Goal: Find specific page/section

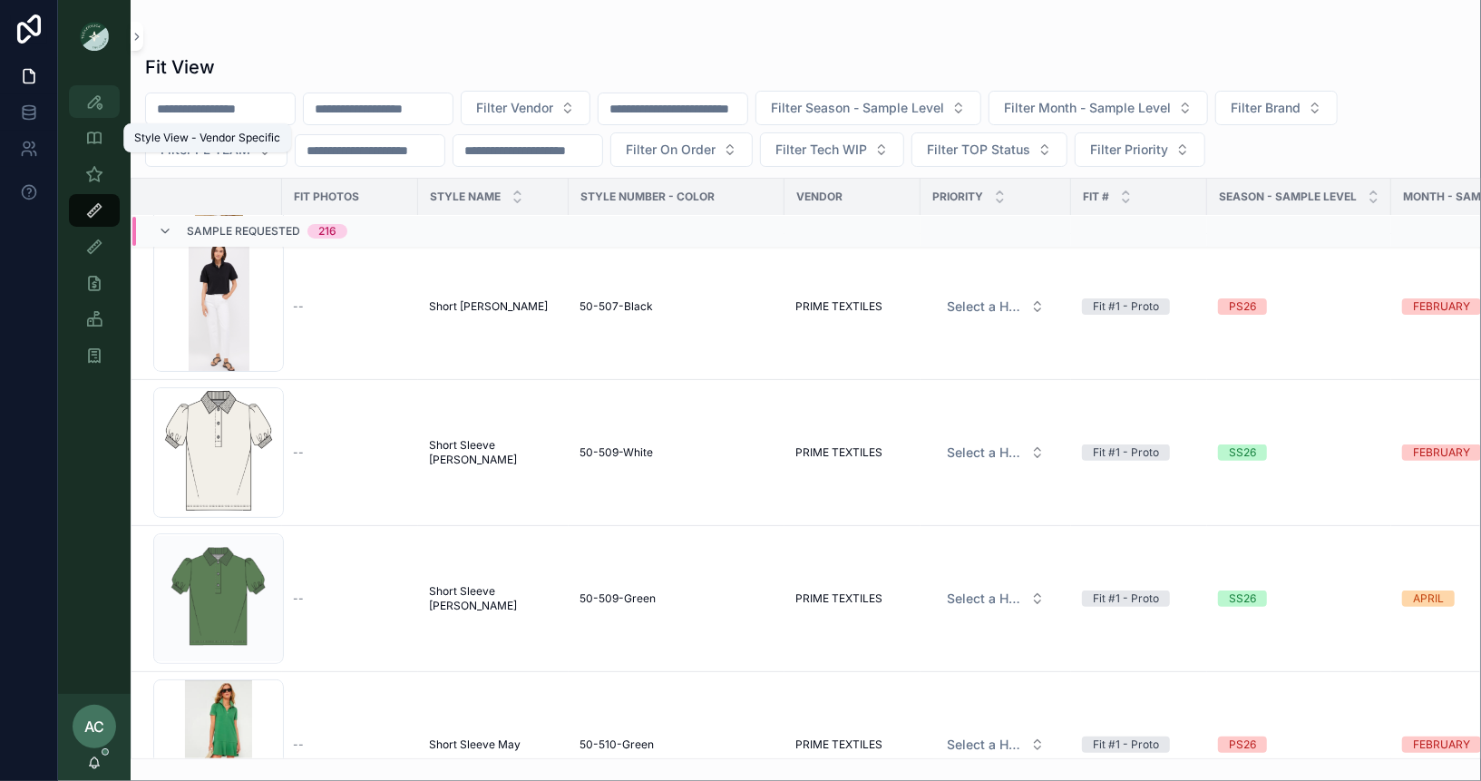
scroll to position [302, 0]
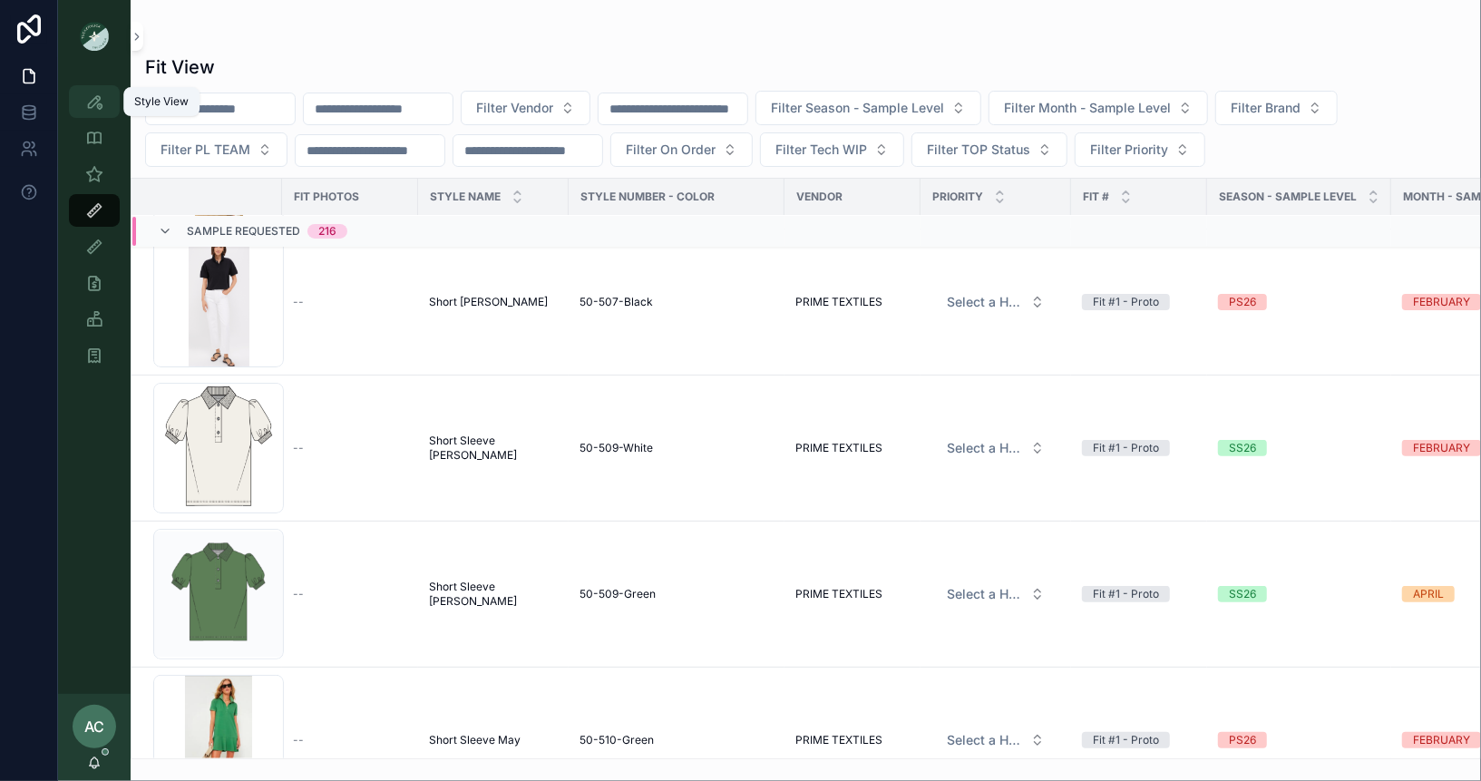
click at [95, 103] on icon "scrollable content" at bounding box center [94, 102] width 18 height 18
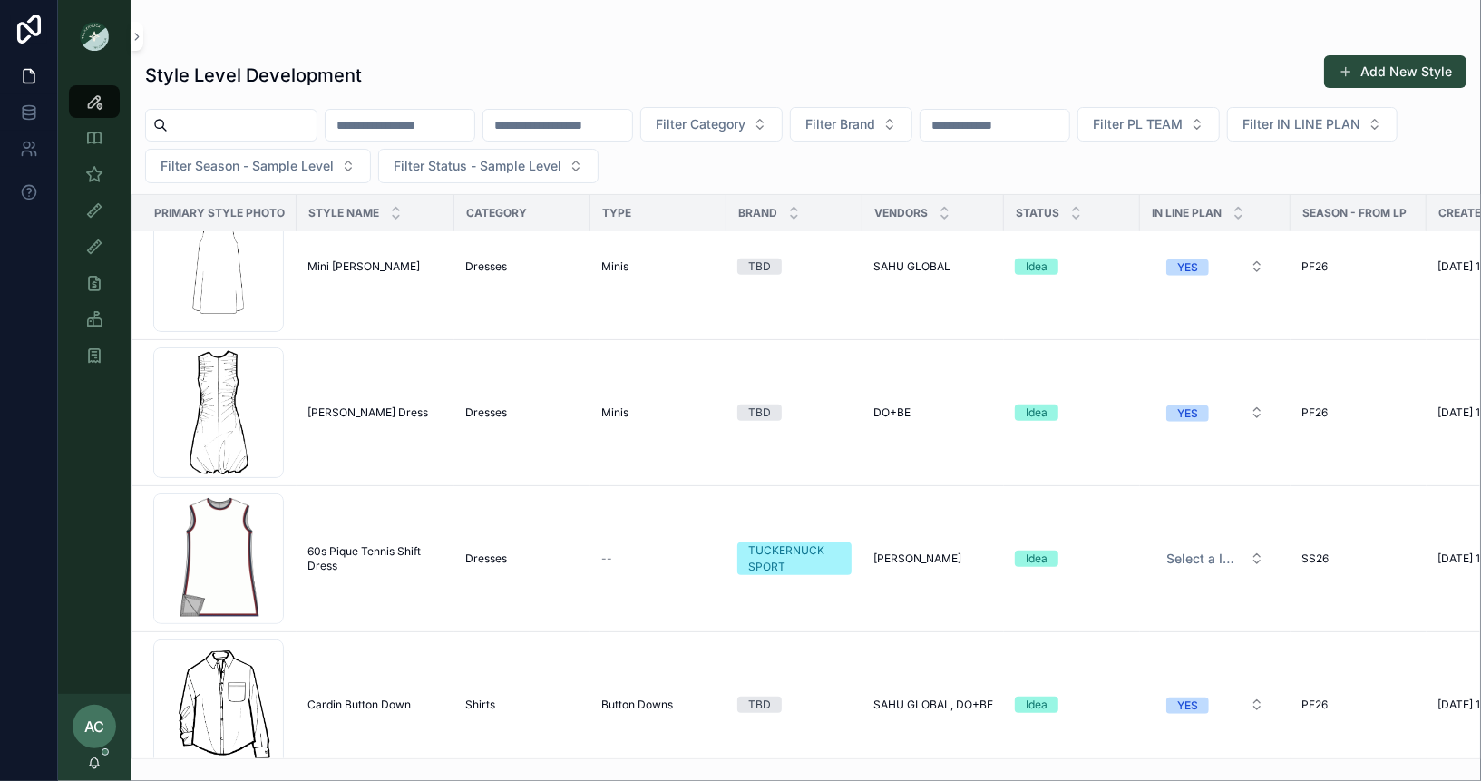
scroll to position [913, 0]
click at [216, 562] on div "Screenshot-2025-10-02-at-11.23.39-AM .png" at bounding box center [218, 559] width 131 height 131
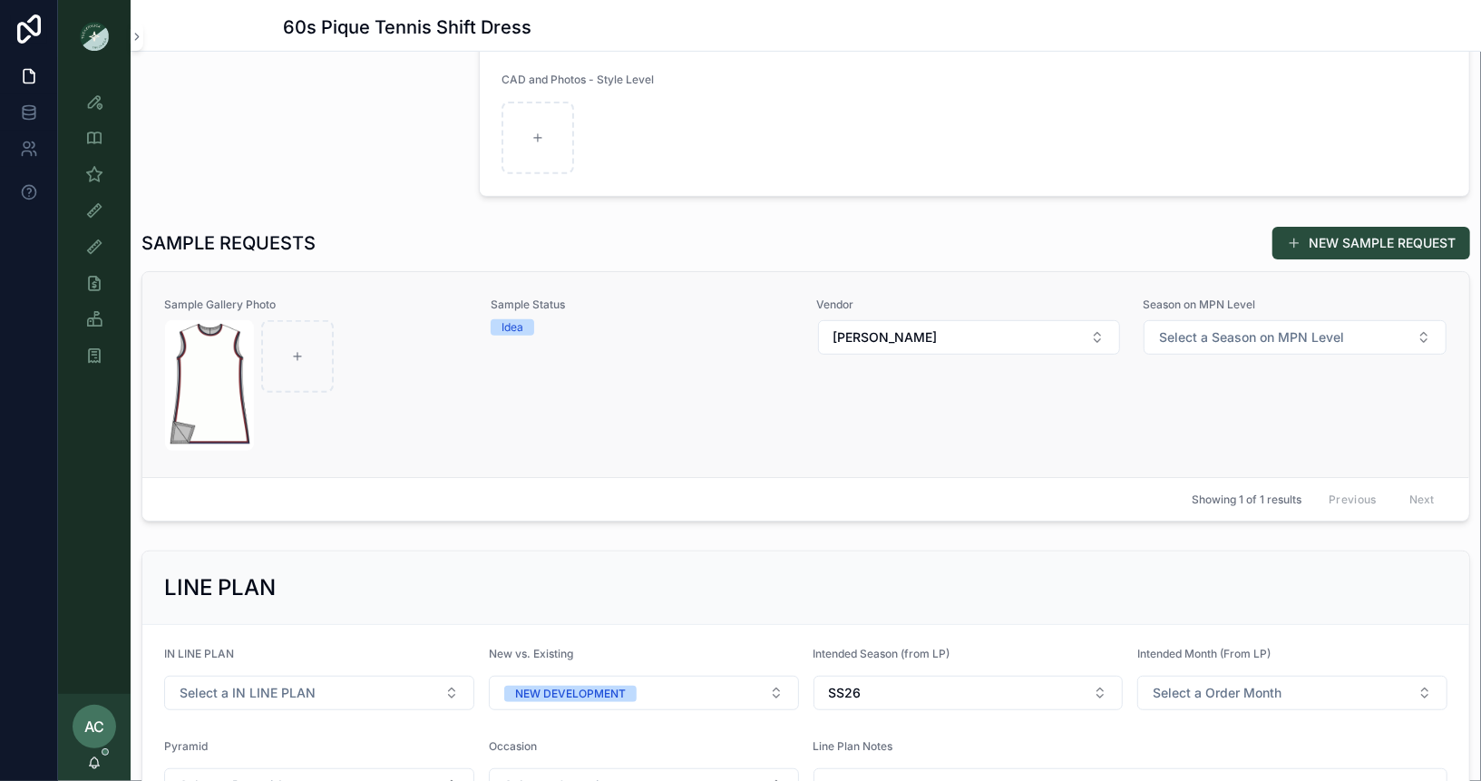
scroll to position [408, 0]
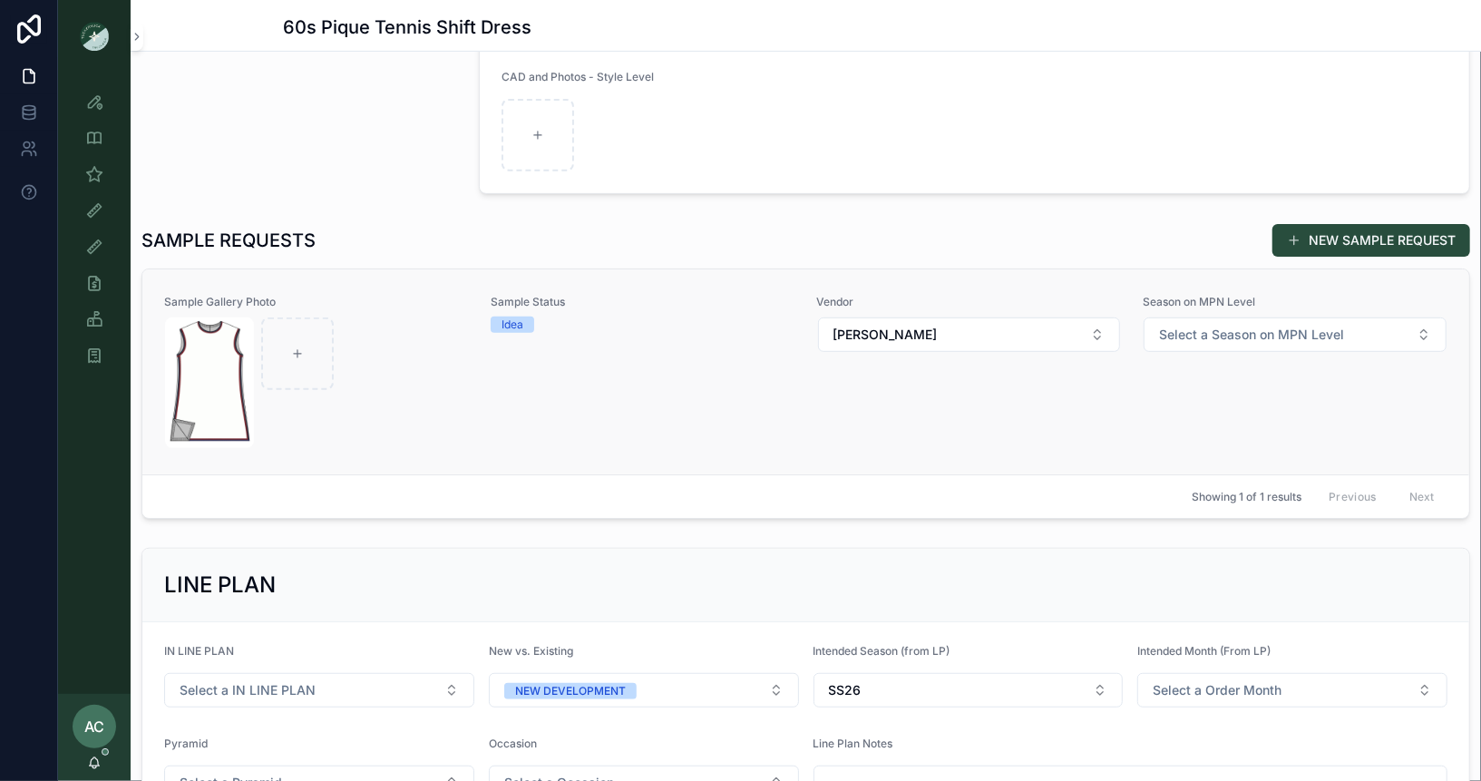
click at [465, 388] on div "scrollable content" at bounding box center [316, 382] width 303 height 131
